Goal: Information Seeking & Learning: Learn about a topic

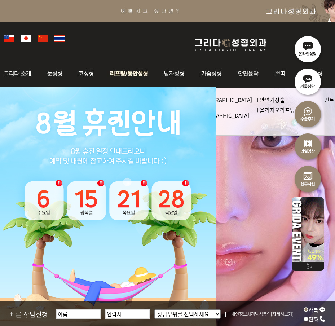
click at [131, 76] on img at bounding box center [129, 73] width 55 height 28
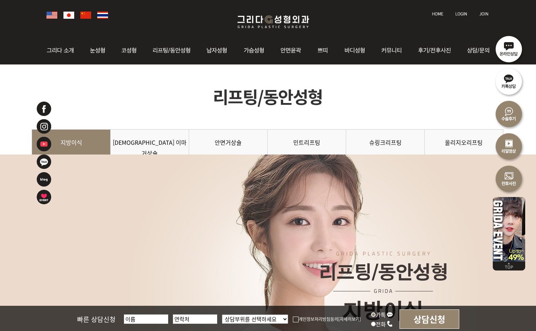
scroll to position [36, 0]
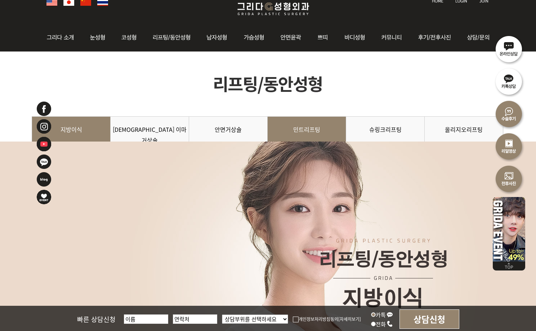
click at [311, 132] on link "민트리프팅" at bounding box center [307, 132] width 78 height 33
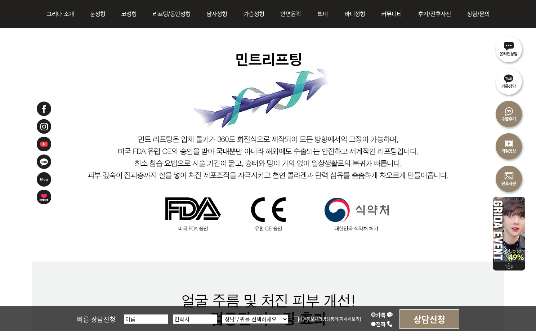
scroll to position [454, 0]
